Goal: Information Seeking & Learning: Learn about a topic

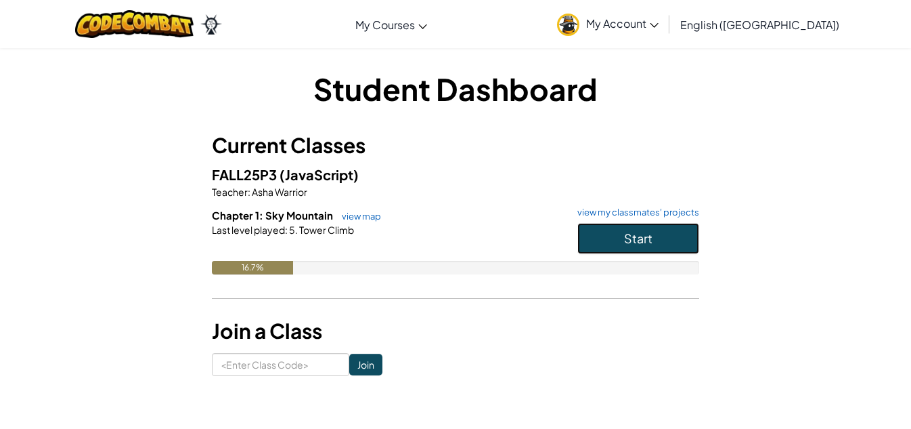
click at [643, 229] on button "Start" at bounding box center [639, 238] width 122 height 31
